Goal: Task Accomplishment & Management: Manage account settings

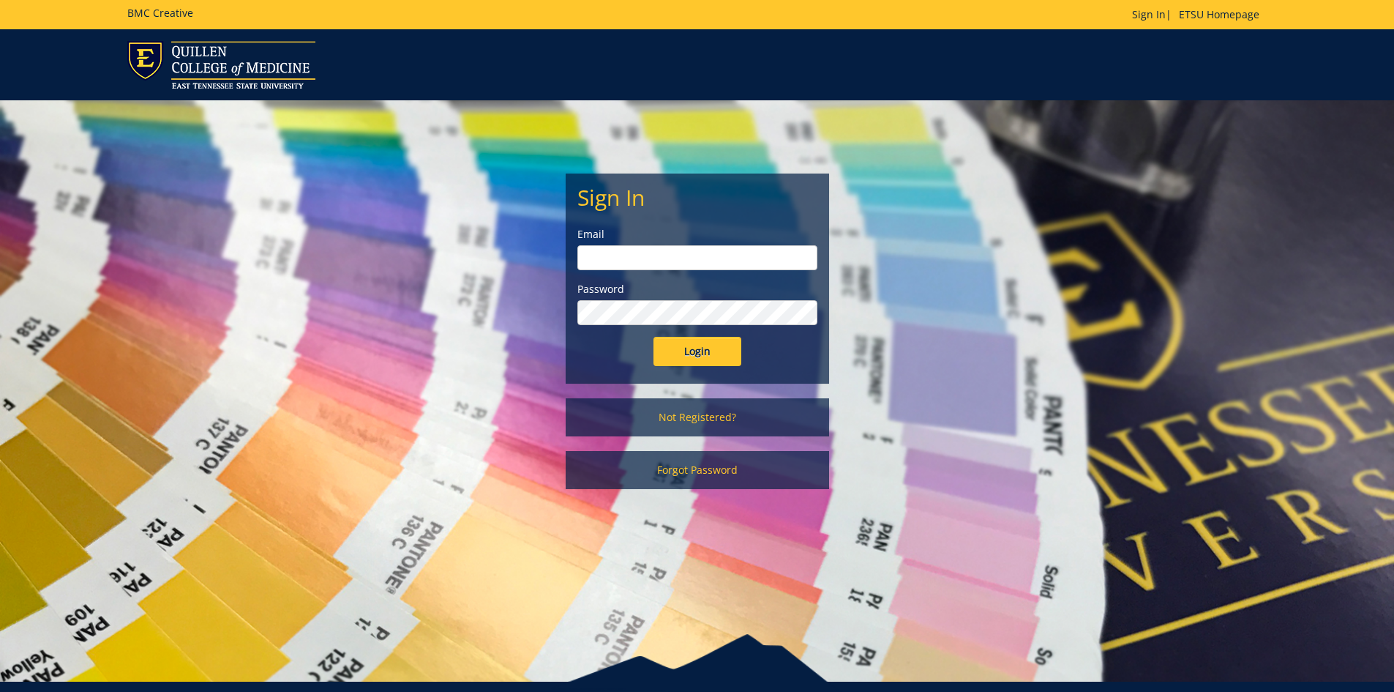
type input "[EMAIL_ADDRESS][DOMAIN_NAME]"
click at [676, 349] on input "Login" at bounding box center [698, 351] width 88 height 29
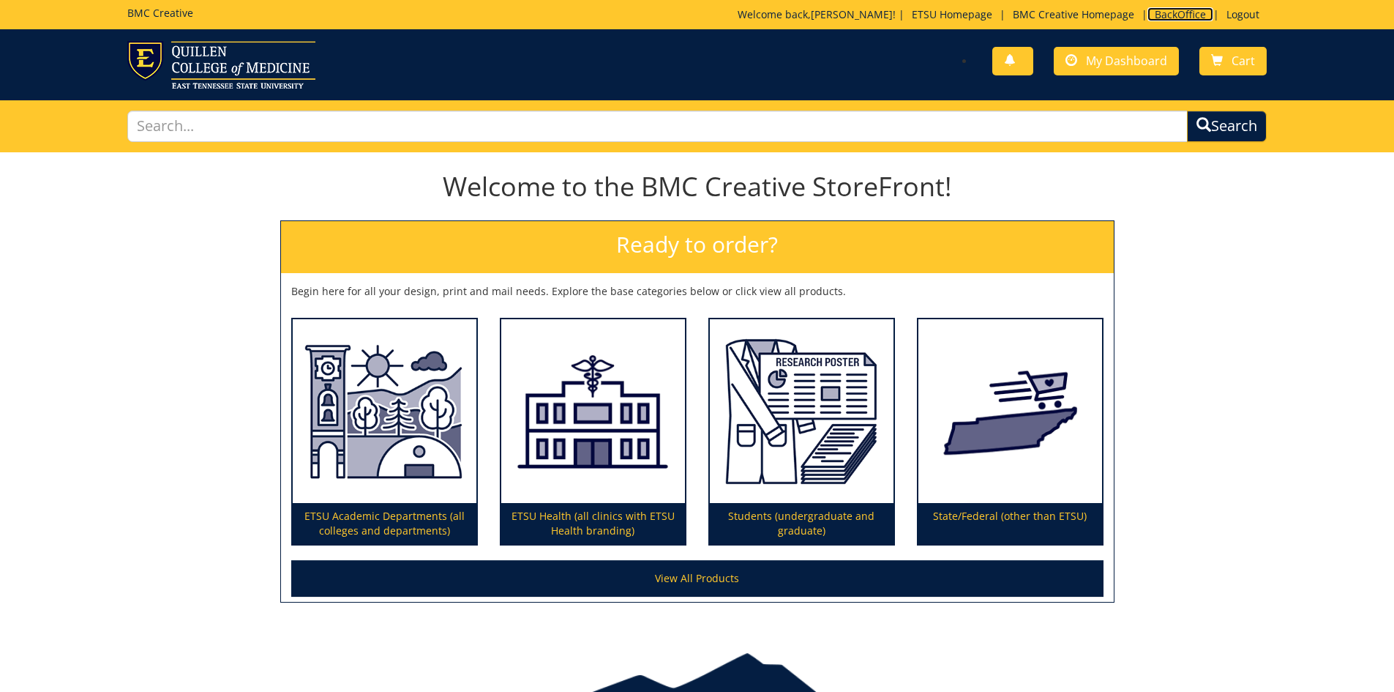
click at [1181, 12] on link "BackOffice" at bounding box center [1181, 14] width 66 height 14
